Goal: Task Accomplishment & Management: Manage account settings

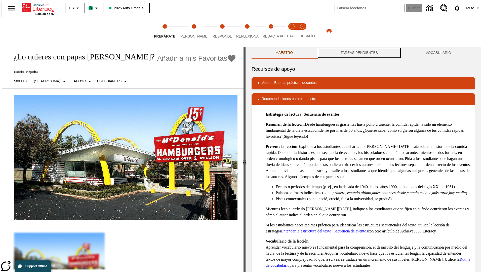
click at [359, 53] on button "TAREAS PENDIENTES" at bounding box center [359, 53] width 85 height 12
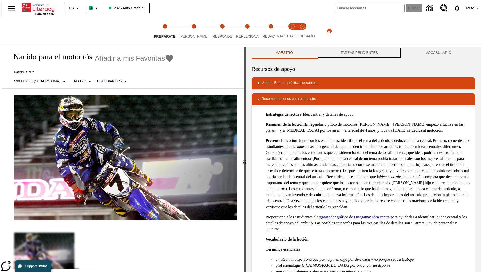
click at [359, 53] on button "TAREAS PENDIENTES" at bounding box center [359, 53] width 85 height 12
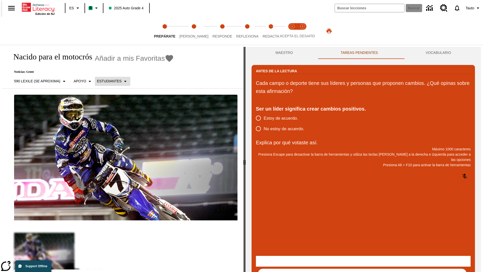
click at [109, 81] on p "Estudiantes" at bounding box center [109, 81] width 25 height 5
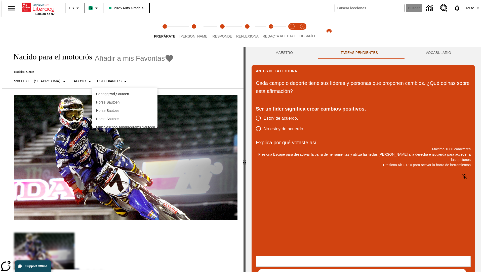
click at [125, 108] on p "Horse , Sautoes" at bounding box center [124, 110] width 57 height 5
